Goal: Task Accomplishment & Management: Manage account settings

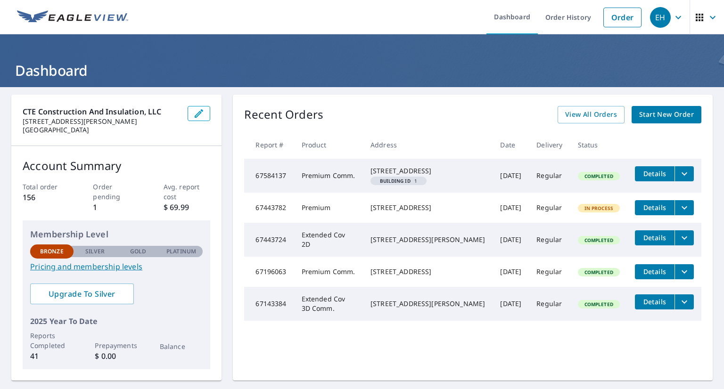
click at [672, 17] on icon "button" at bounding box center [677, 17] width 11 height 11
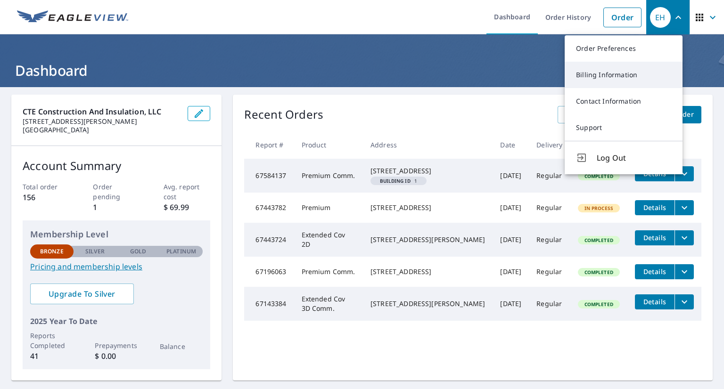
click at [625, 84] on link "Billing Information" at bounding box center [623, 75] width 118 height 26
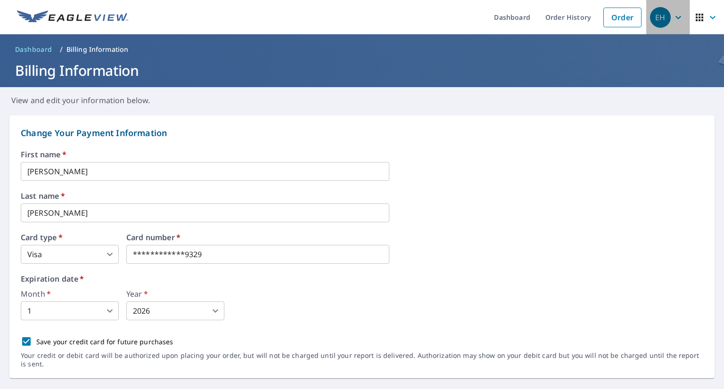
click at [672, 14] on icon "button" at bounding box center [677, 17] width 11 height 11
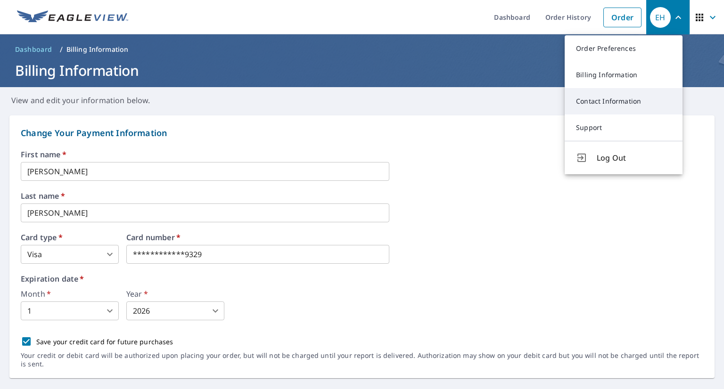
click at [621, 109] on link "Contact Information" at bounding box center [623, 101] width 118 height 26
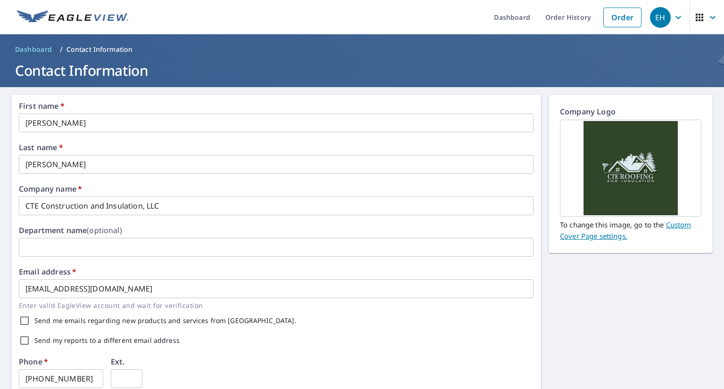
click at [694, 5] on button "button" at bounding box center [706, 17] width 34 height 34
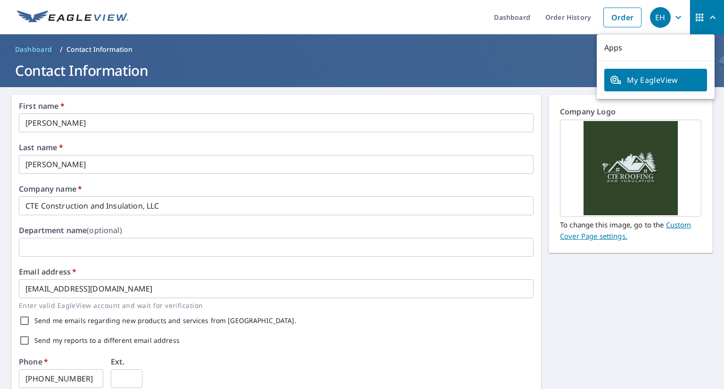
click at [586, 305] on div "First name   * [PERSON_NAME] ​ Last name   * [PERSON_NAME] ​ Company name   * C…" at bounding box center [362, 363] width 724 height 552
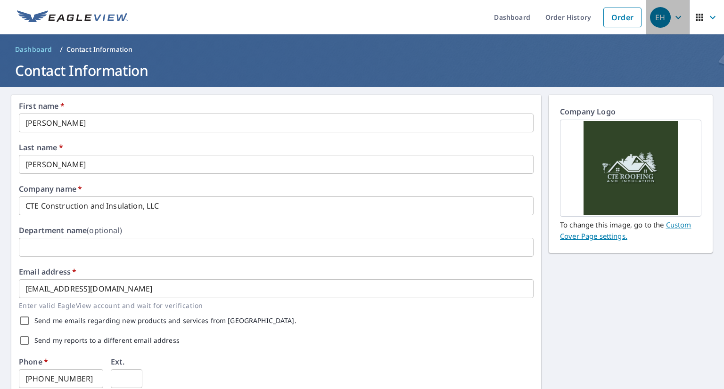
click at [672, 21] on icon "button" at bounding box center [677, 17] width 11 height 11
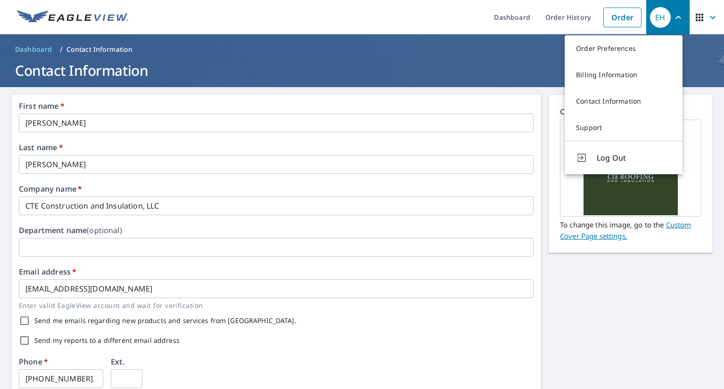
click at [652, 261] on div "First name   * [PERSON_NAME] ​ Last name   * [PERSON_NAME] ​ Company name   * C…" at bounding box center [362, 363] width 724 height 552
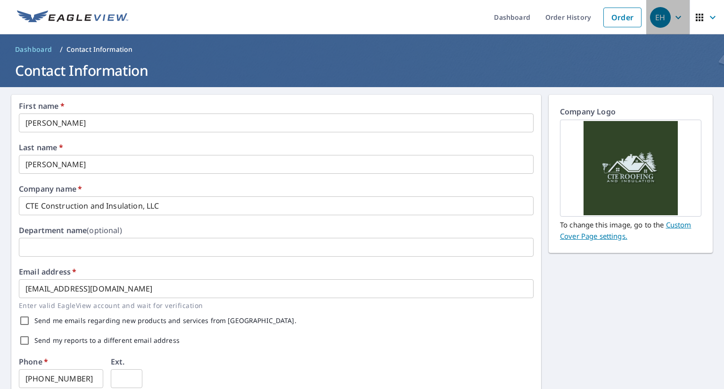
click at [650, 12] on div "EH" at bounding box center [660, 17] width 21 height 21
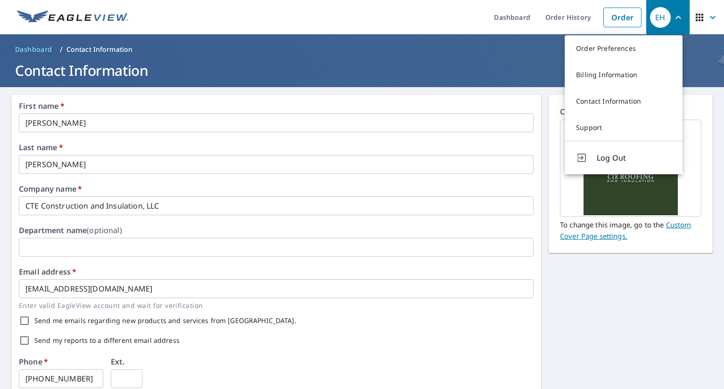
click at [579, 320] on div "First name   * [PERSON_NAME] ​ Last name   * [PERSON_NAME] ​ Company name   * C…" at bounding box center [362, 363] width 724 height 552
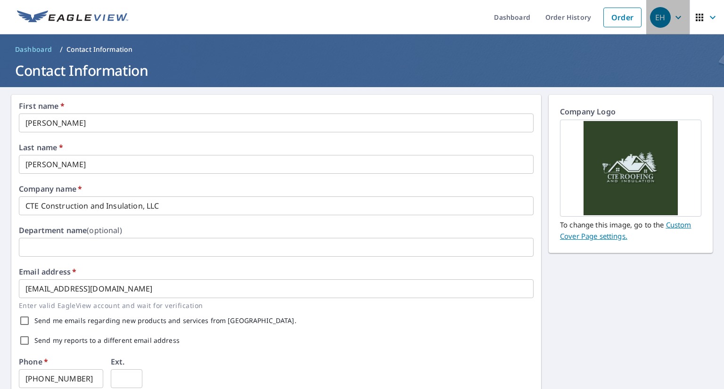
click at [659, 22] on div "EH" at bounding box center [660, 17] width 21 height 21
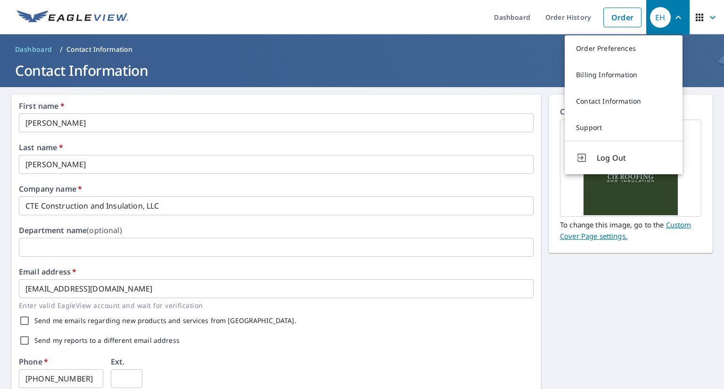
click at [624, 314] on div "First name   * [PERSON_NAME] ​ Last name   * [PERSON_NAME] ​ Company name   * C…" at bounding box center [362, 363] width 724 height 552
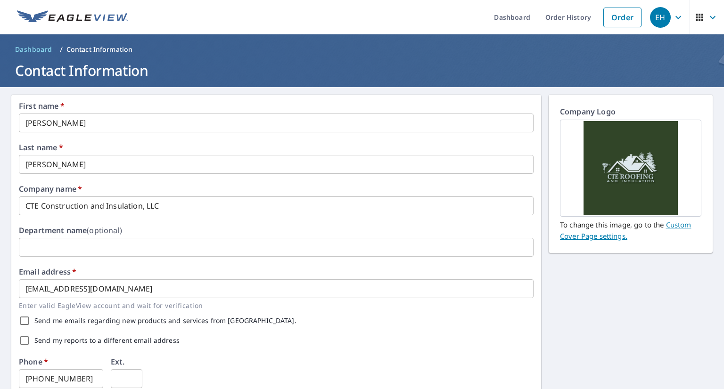
click at [660, 19] on div "EH" at bounding box center [660, 17] width 21 height 21
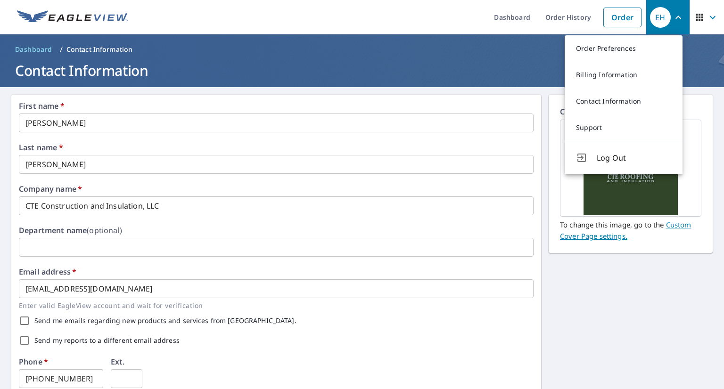
click at [660, 19] on div "EH" at bounding box center [660, 17] width 21 height 21
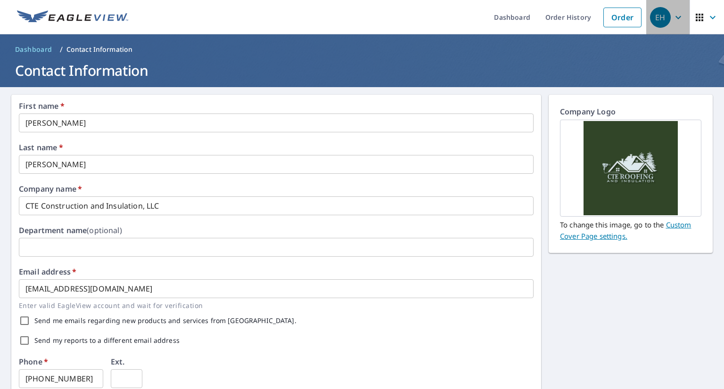
click at [660, 19] on div "EH" at bounding box center [660, 17] width 21 height 21
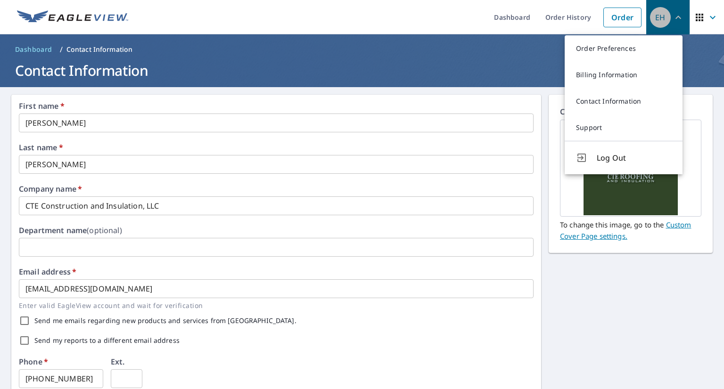
click at [660, 19] on div "EH" at bounding box center [660, 17] width 21 height 21
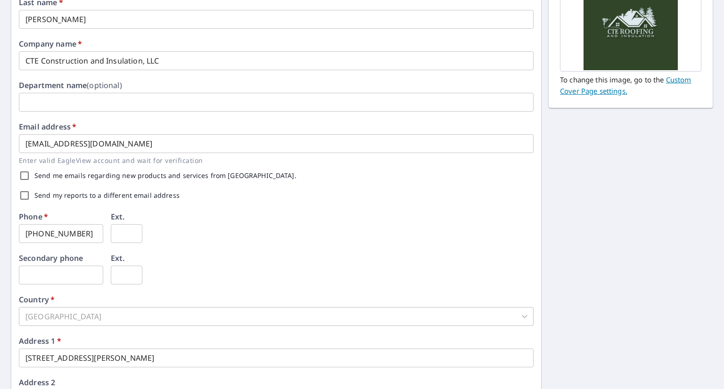
scroll to position [149, 0]
